Goal: Task Accomplishment & Management: Manage account settings

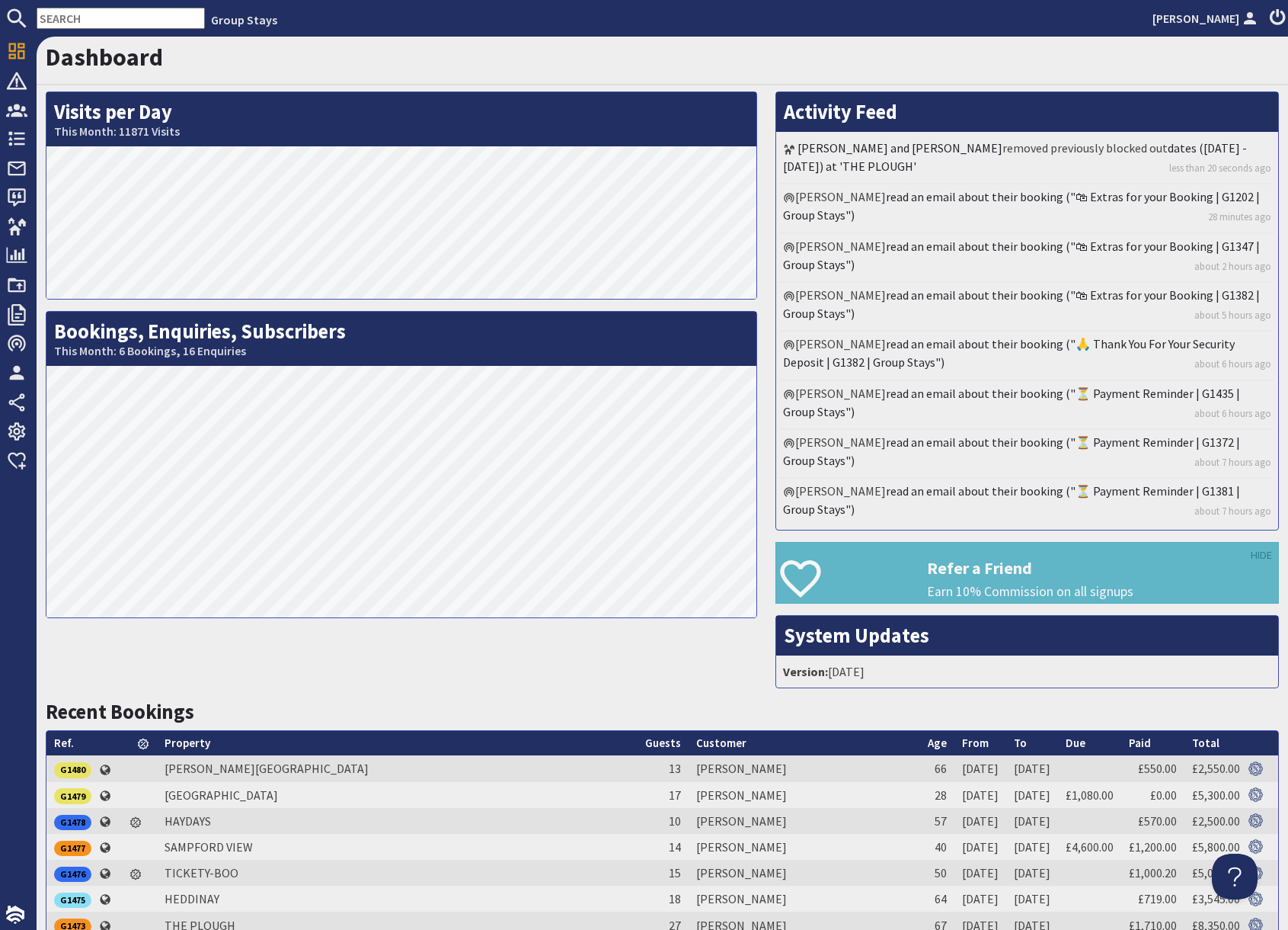
click at [83, 14] on input "text" at bounding box center [121, 19] width 168 height 22
click at [87, 22] on input "text" at bounding box center [121, 19] width 168 height 22
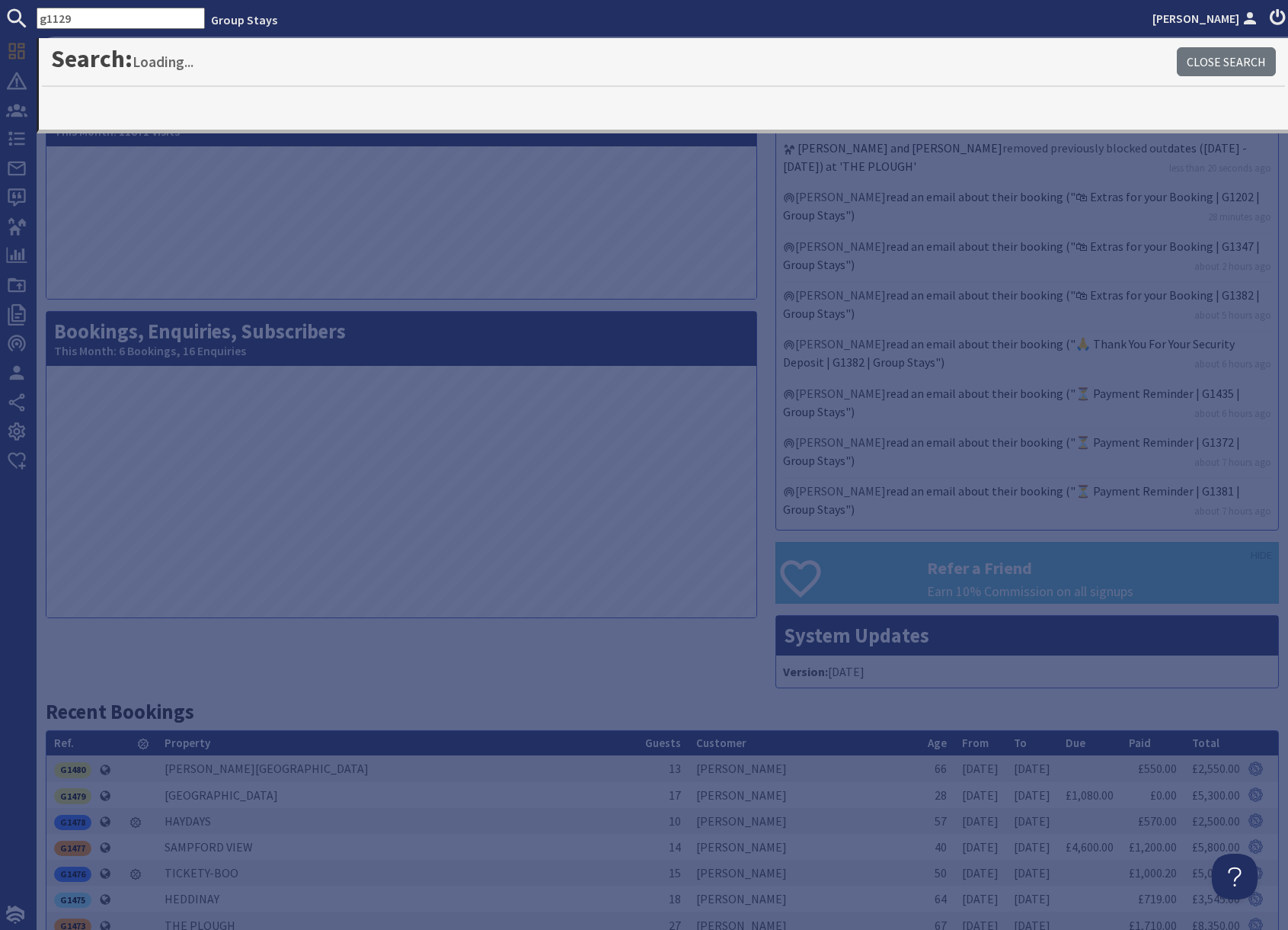
type input "g1129"
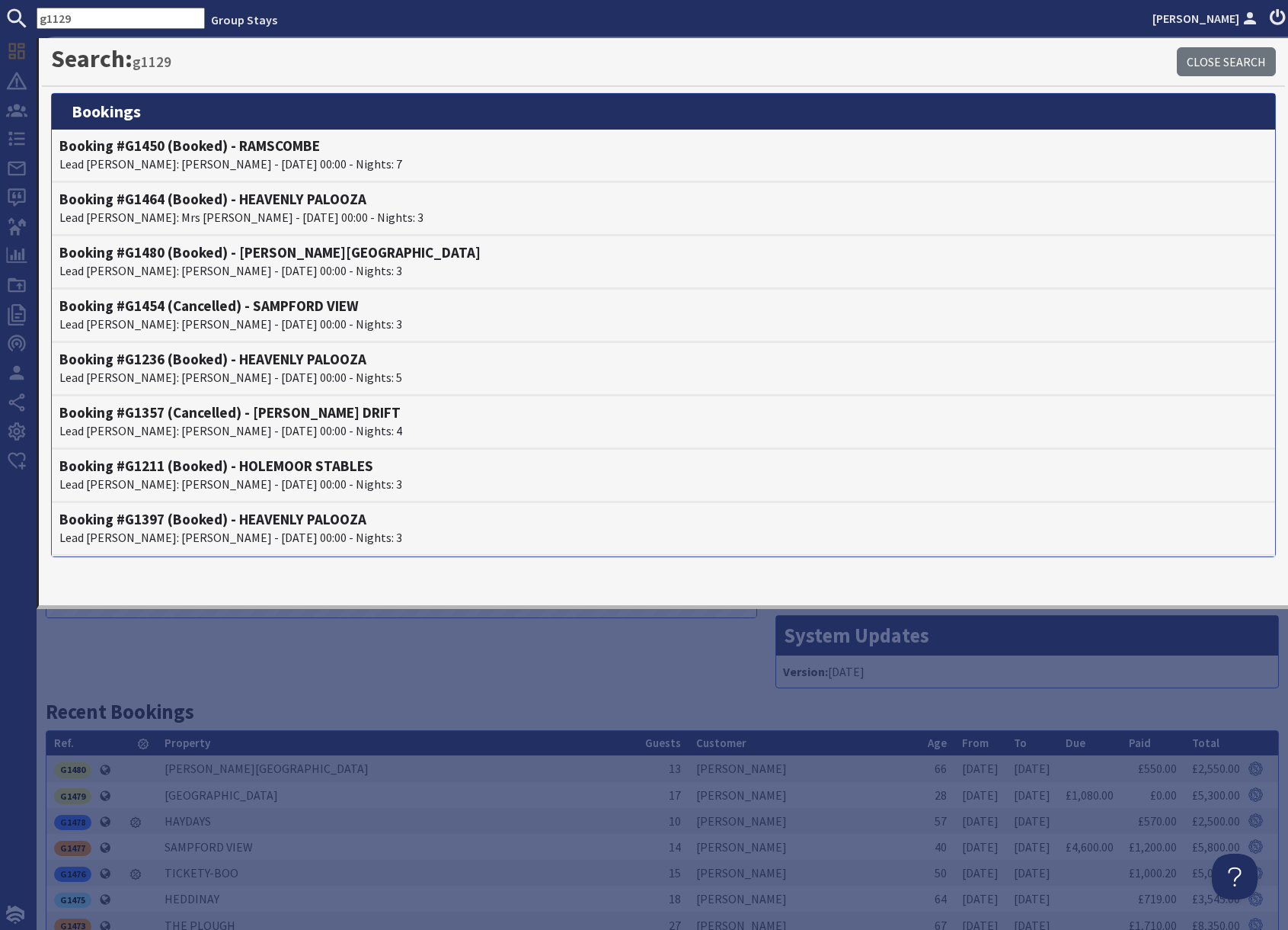
click at [92, 15] on input "g1129" at bounding box center [121, 19] width 168 height 22
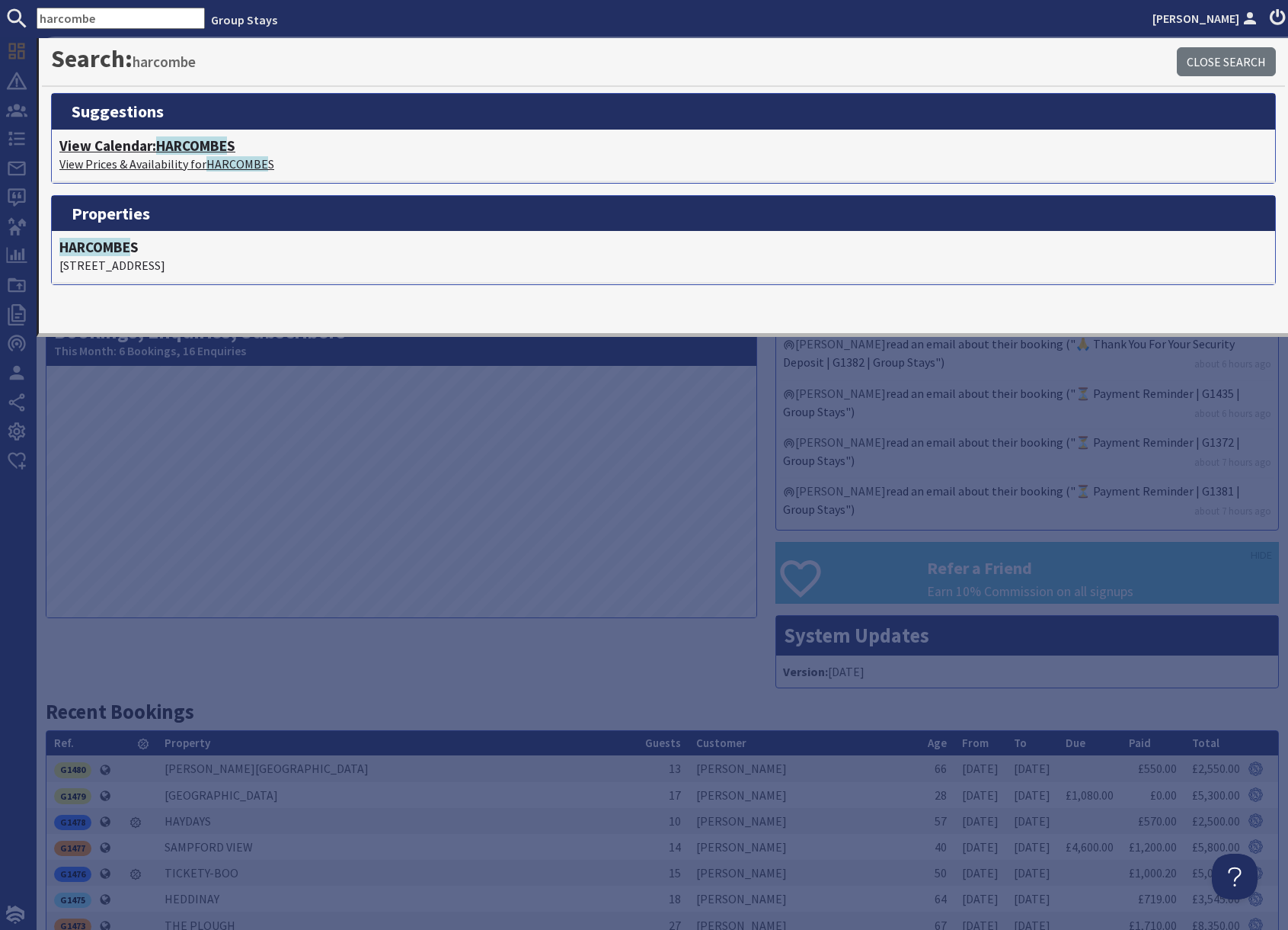
type input "harcombe"
click at [169, 151] on span "HARCOMBE" at bounding box center [192, 146] width 71 height 18
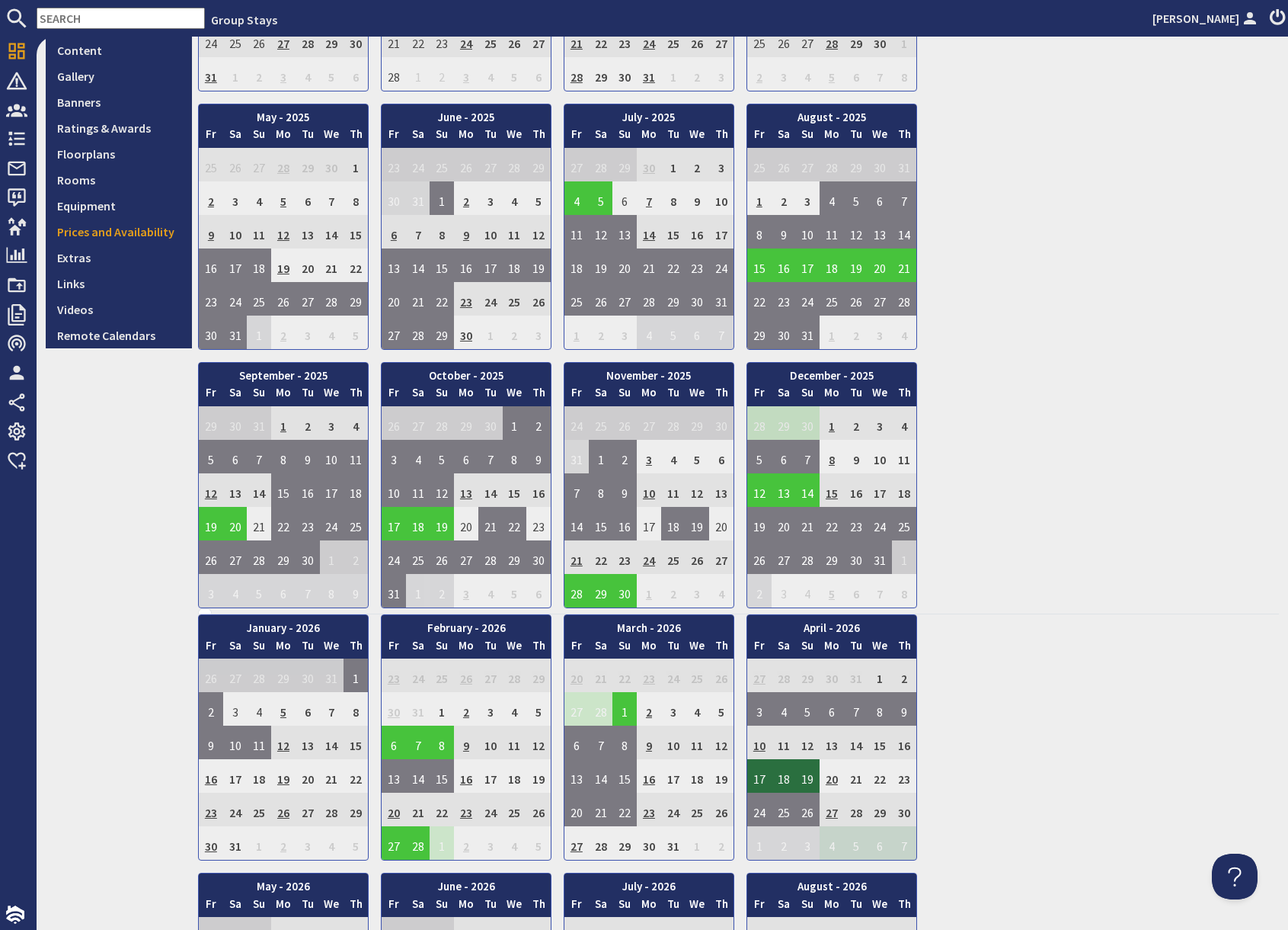
scroll to position [357, 0]
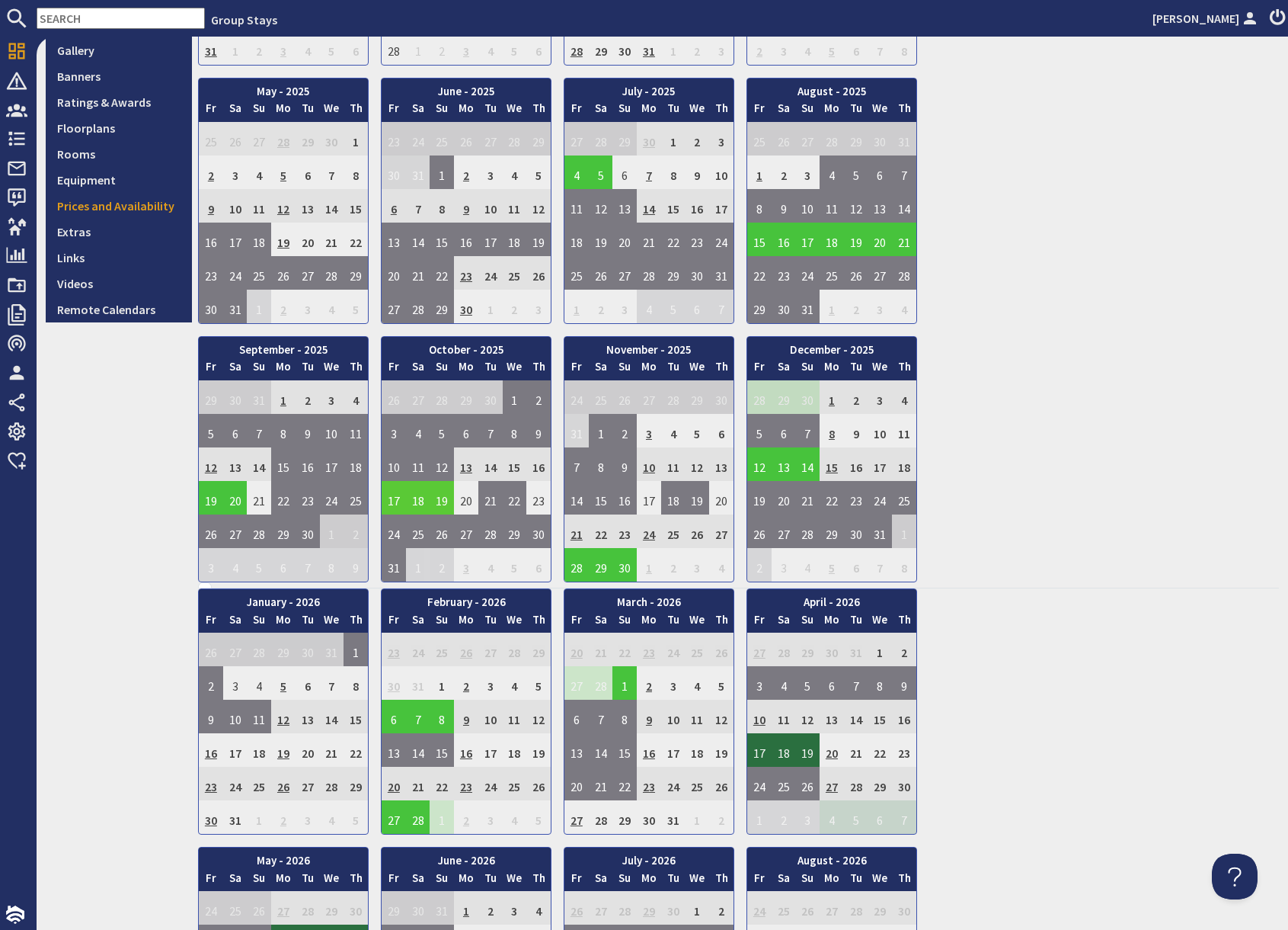
click at [391, 502] on td "17" at bounding box center [393, 497] width 25 height 34
click at [397, 569] on link "View booking" at bounding box center [397, 568] width 79 height 16
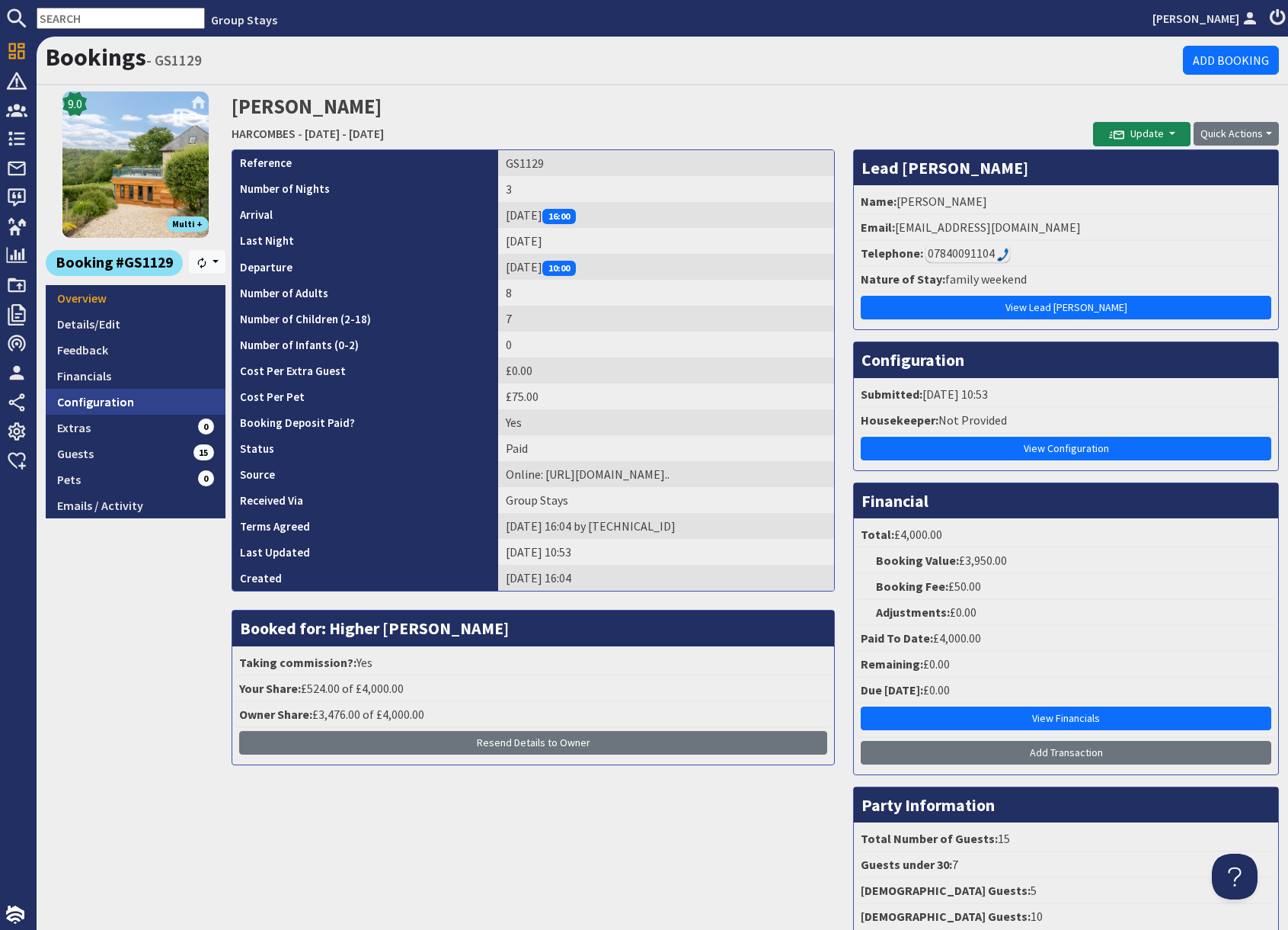
click at [134, 396] on link "Configuration" at bounding box center [136, 401] width 180 height 26
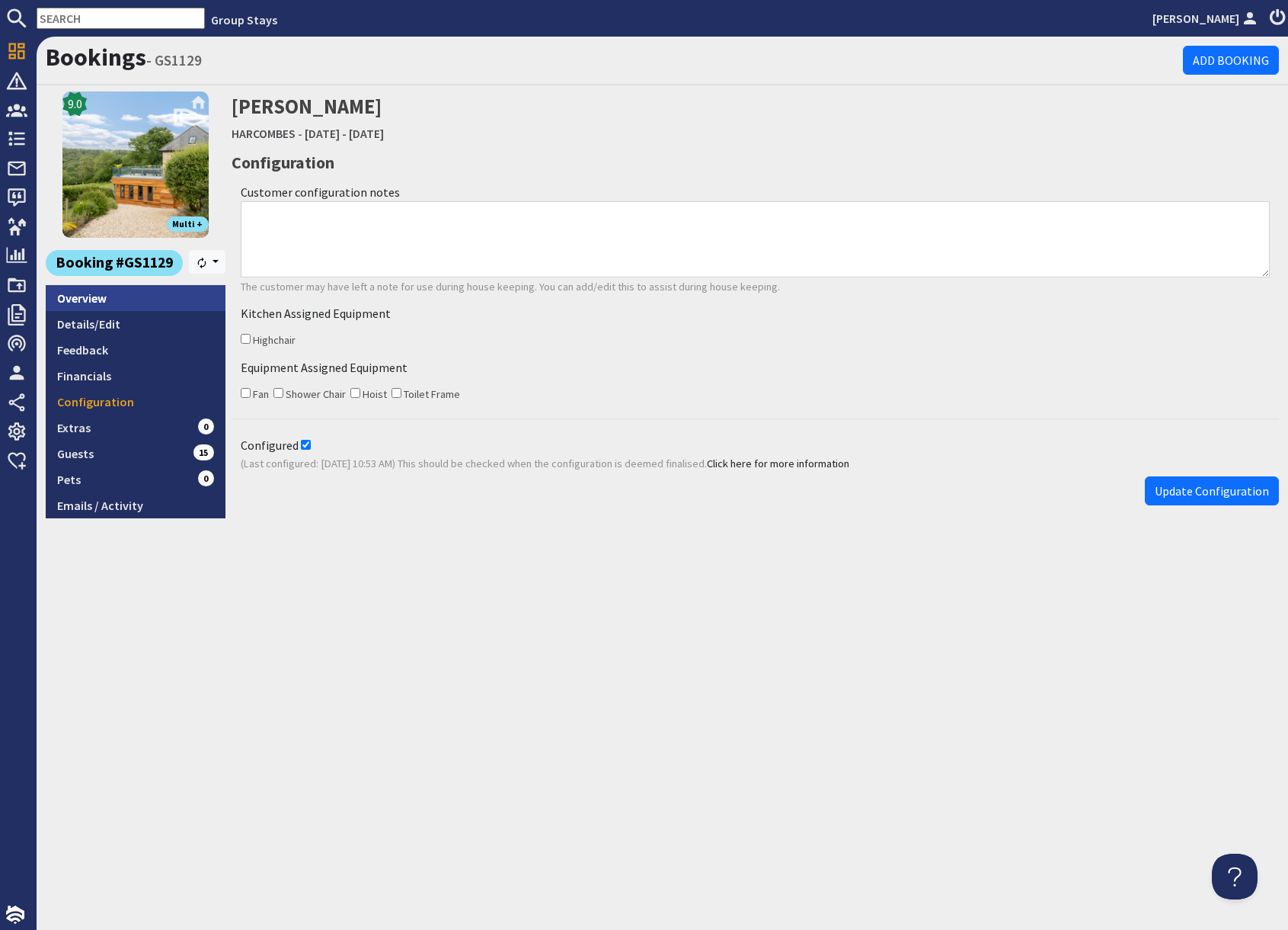
click at [114, 302] on link "Overview" at bounding box center [136, 298] width 180 height 26
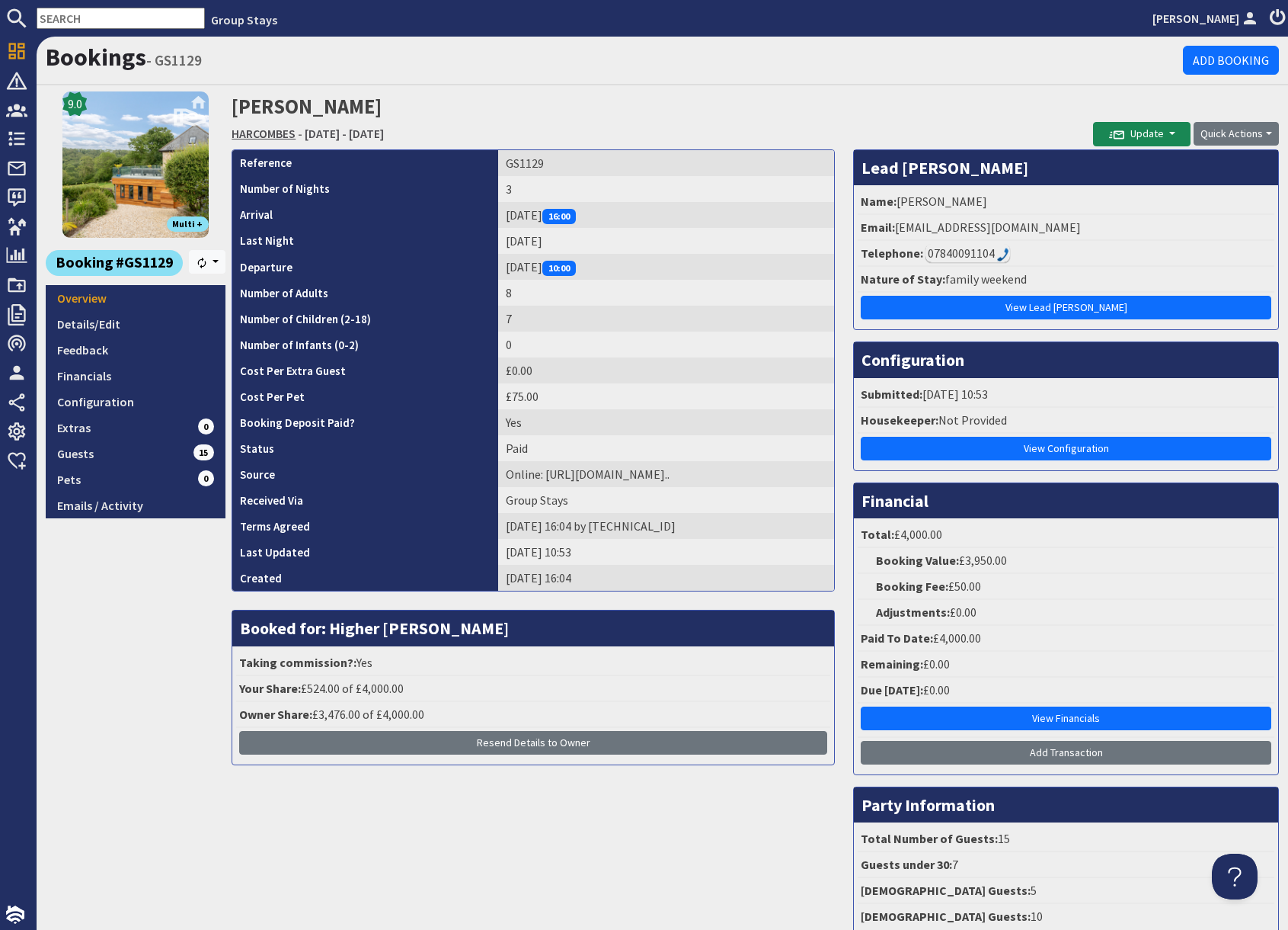
click at [273, 137] on link "HARCOMBES" at bounding box center [263, 133] width 64 height 15
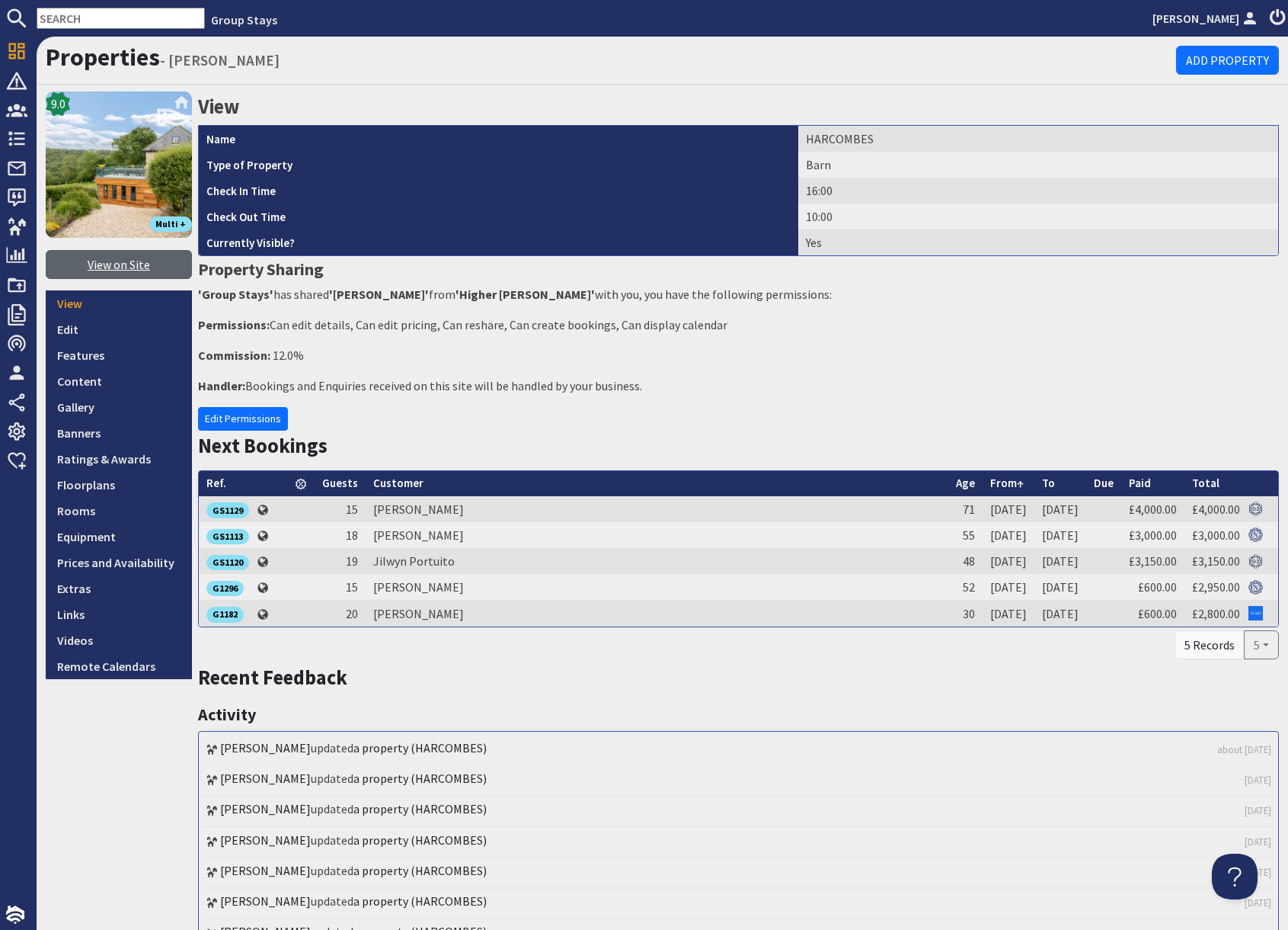
click at [139, 267] on link "View on Site" at bounding box center [119, 263] width 147 height 29
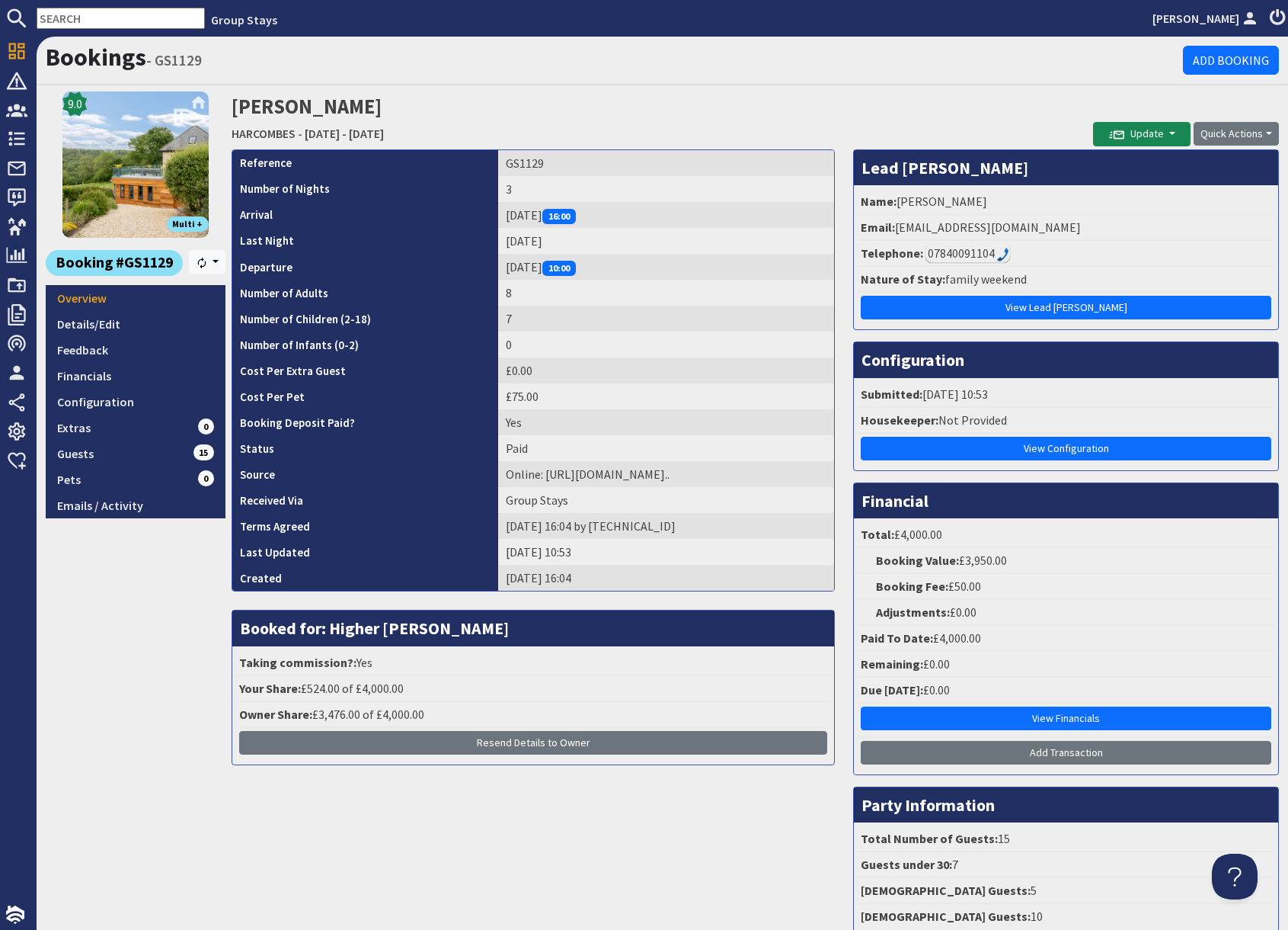
click at [957, 257] on div "07840091104" at bounding box center [967, 253] width 84 height 18
click at [980, 258] on div "07840091104" at bounding box center [967, 253] width 84 height 18
click at [945, 253] on div "07840091104" at bounding box center [967, 253] width 84 height 18
click at [972, 257] on div "07840091104" at bounding box center [967, 253] width 84 height 18
click at [976, 258] on div "07840091104" at bounding box center [967, 253] width 84 height 18
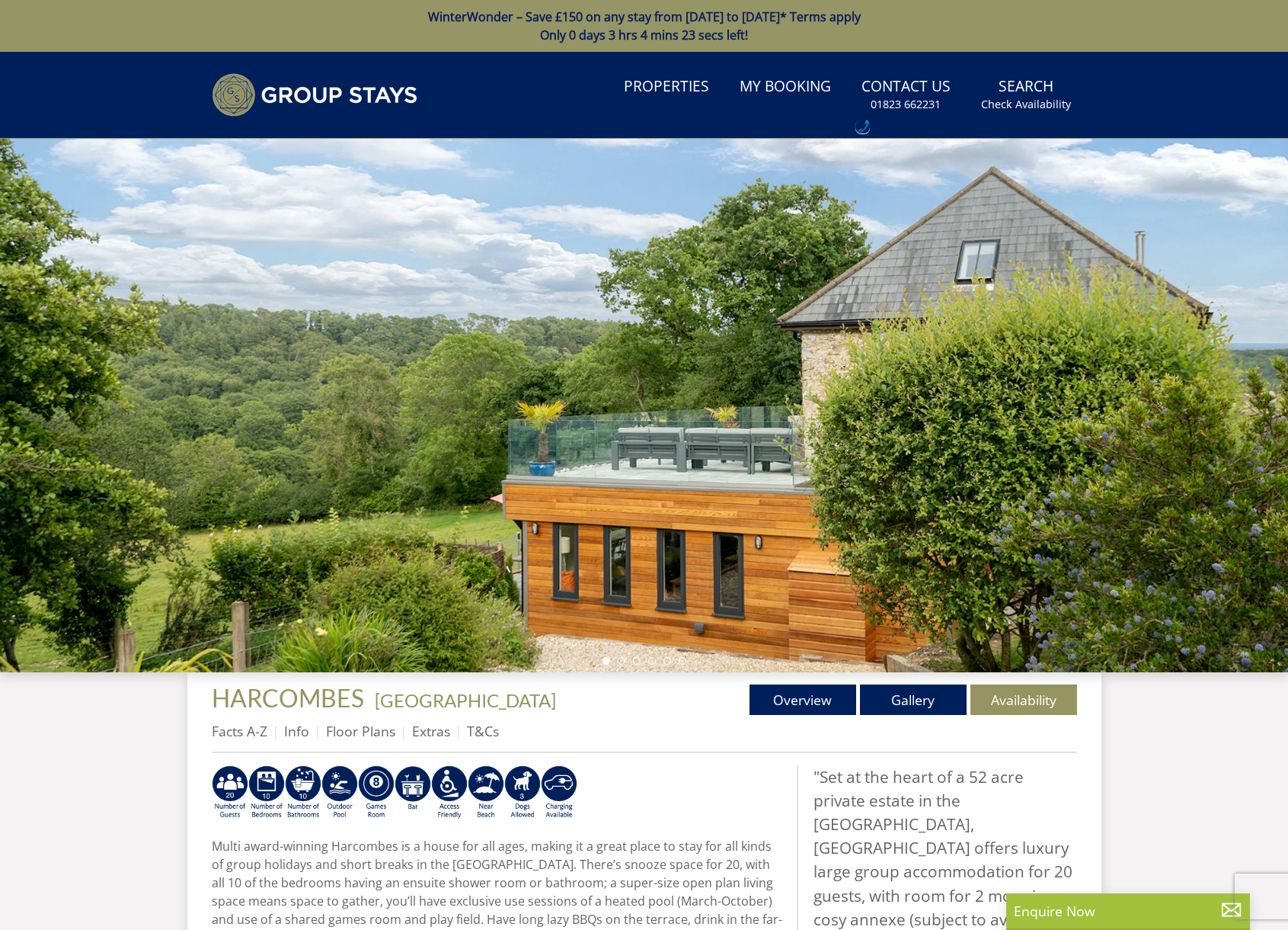
click at [371, 729] on link "Floor Plans" at bounding box center [360, 731] width 69 height 18
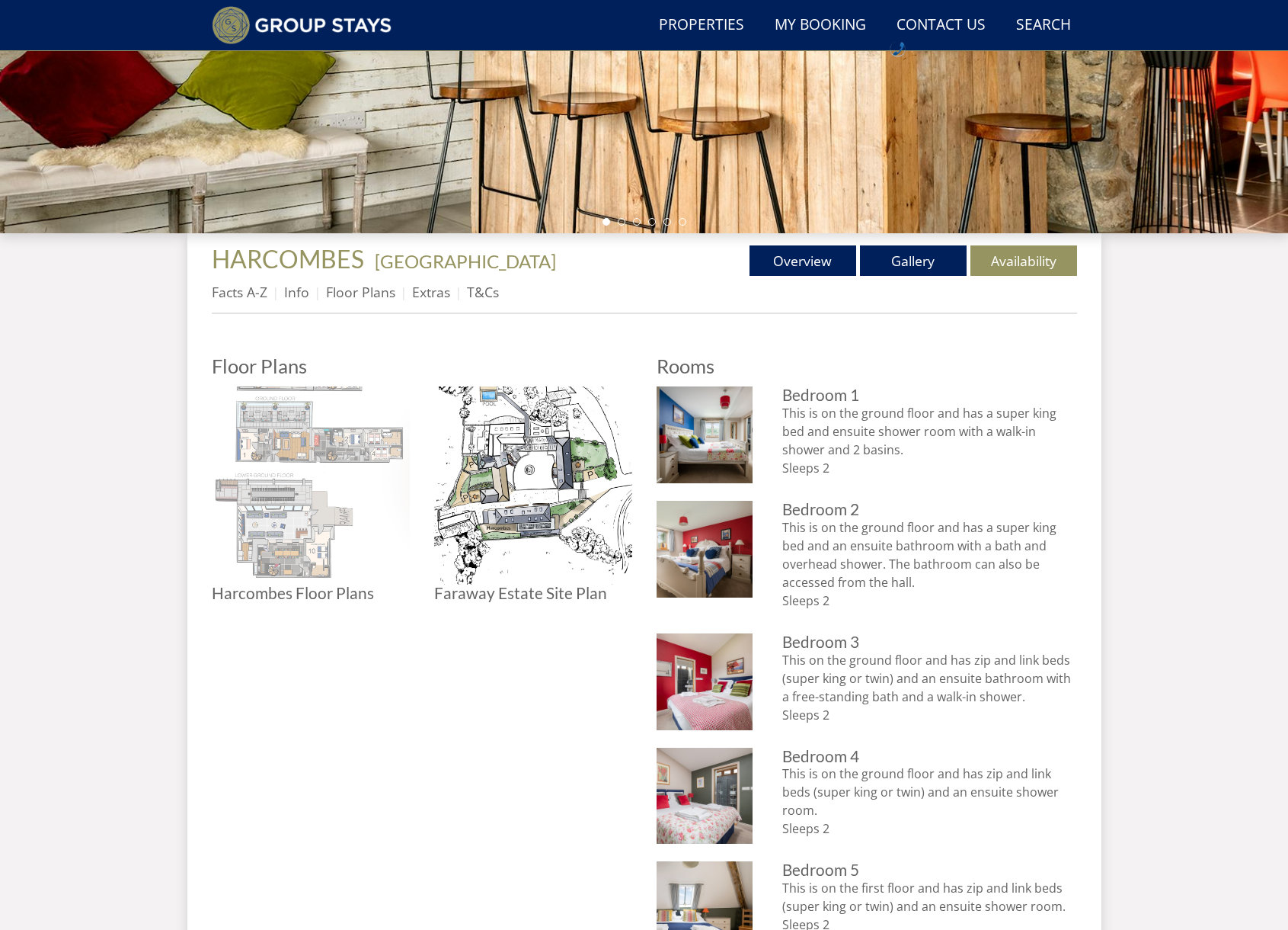
scroll to position [402, 0]
click at [322, 438] on img at bounding box center [311, 486] width 198 height 198
